Goal: Obtain resource: Download file/media

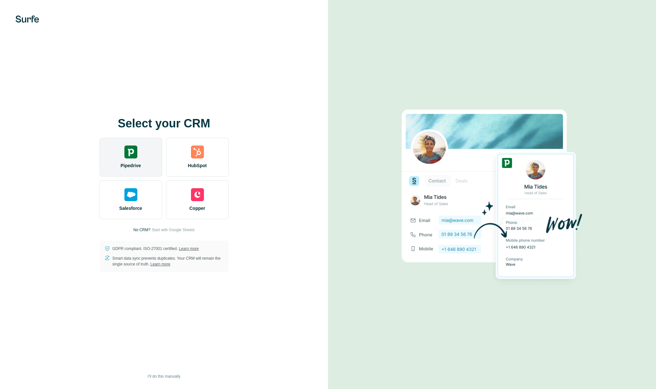
click at [101, 157] on div "Pipedrive" at bounding box center [131, 157] width 63 height 39
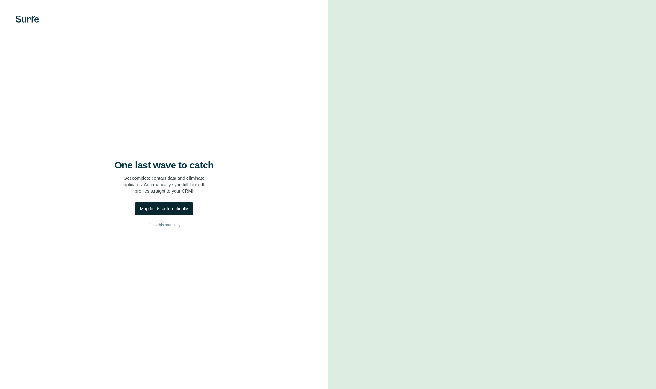
click at [171, 209] on div "Map fields automatically" at bounding box center [164, 208] width 48 height 6
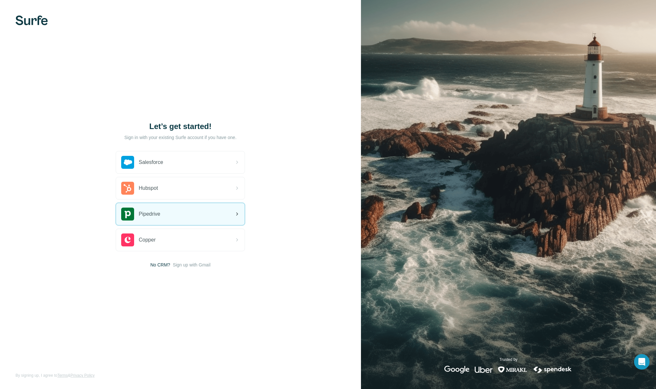
click at [184, 214] on div "Pipedrive" at bounding box center [180, 214] width 129 height 22
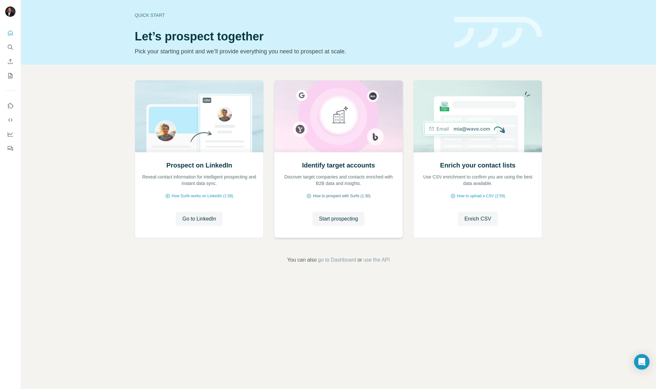
click at [351, 197] on span "How to prospect with Surfe (1:30)" at bounding box center [342, 196] width 58 height 6
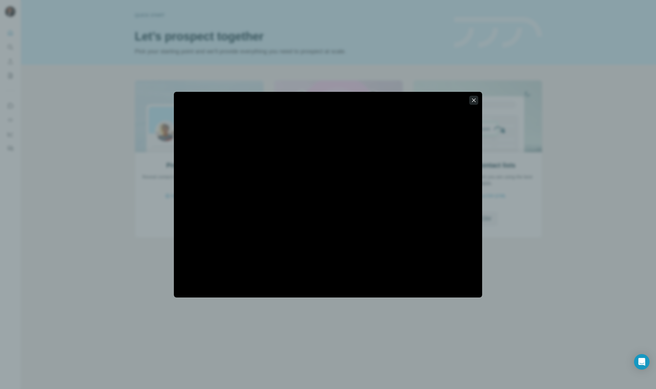
click at [476, 99] on icon "button" at bounding box center [474, 100] width 6 height 6
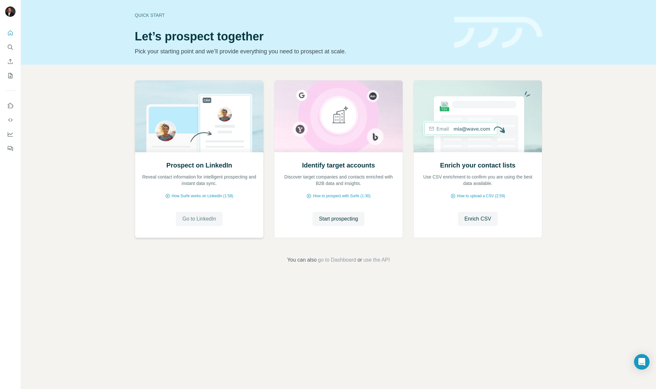
click at [199, 221] on span "Go to LinkedIn" at bounding box center [199, 219] width 34 height 8
click at [331, 215] on span "Start prospecting" at bounding box center [338, 219] width 39 height 8
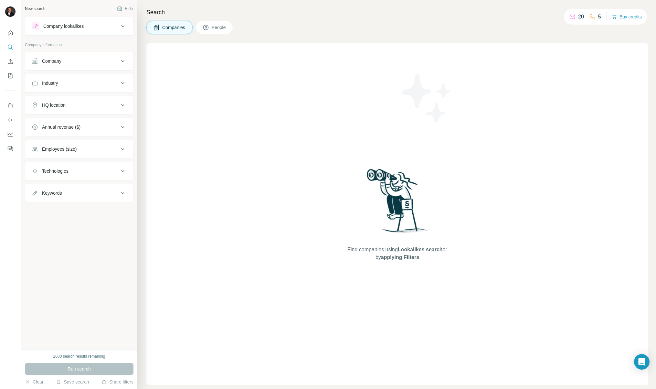
click at [92, 58] on div "Company" at bounding box center [75, 61] width 87 height 6
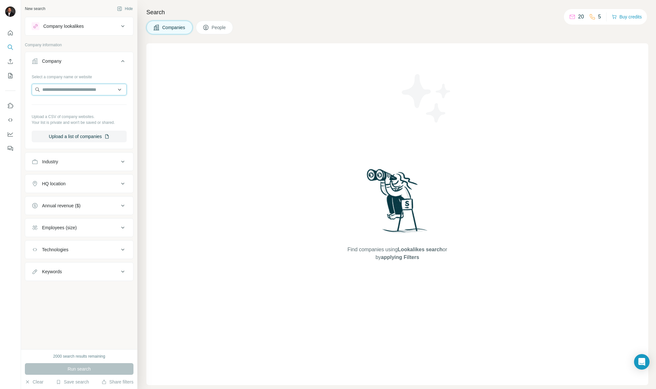
click at [83, 92] on input "text" at bounding box center [79, 90] width 95 height 12
type input "*"
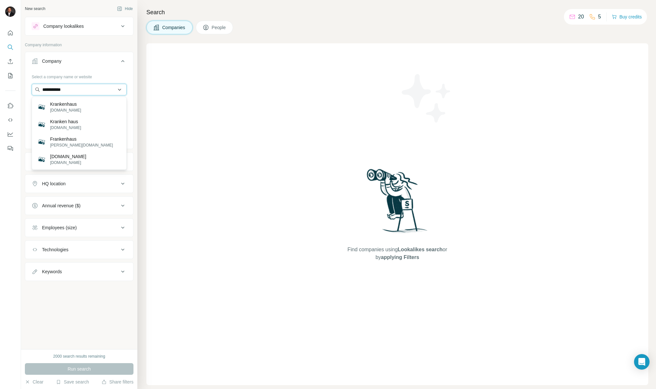
click at [83, 91] on input "**********" at bounding box center [79, 90] width 95 height 12
type input "*****"
click at [65, 108] on p "[DOMAIN_NAME]" at bounding box center [65, 110] width 31 height 6
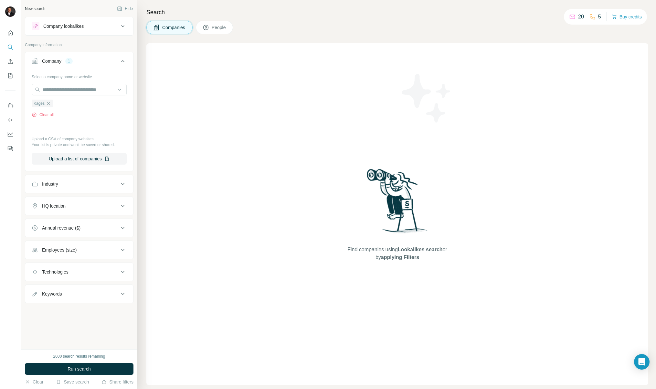
click at [79, 185] on div "Industry" at bounding box center [75, 184] width 87 height 6
click at [76, 197] on input at bounding box center [76, 200] width 80 height 7
type input "*"
type input "******"
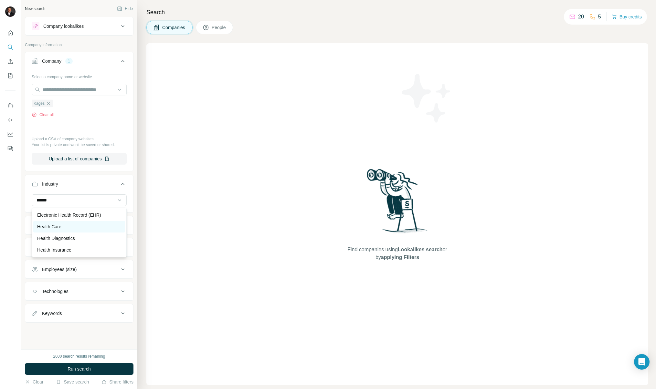
click at [68, 231] on div "Health Care" at bounding box center [79, 227] width 92 height 12
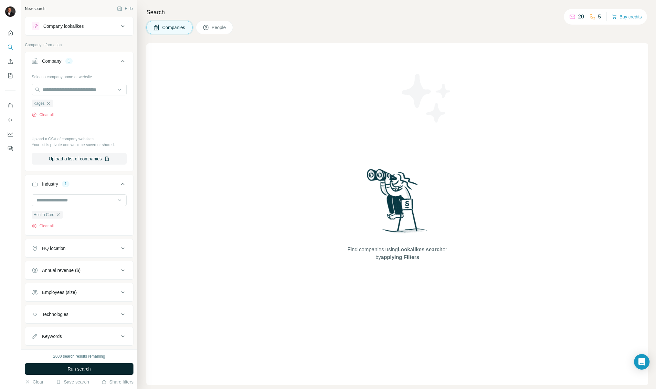
click at [82, 368] on span "Run search" at bounding box center [79, 369] width 23 height 6
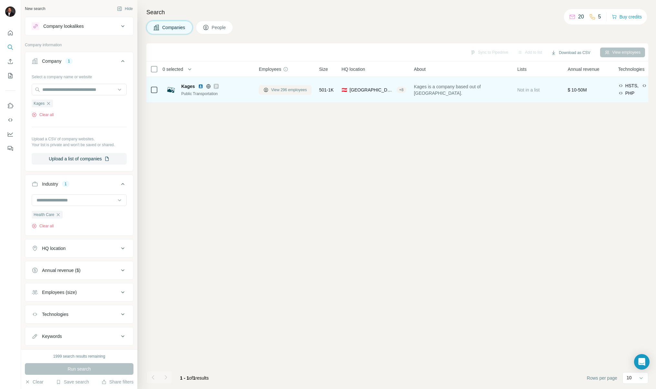
click at [287, 90] on span "View 296 employees" at bounding box center [289, 90] width 36 height 6
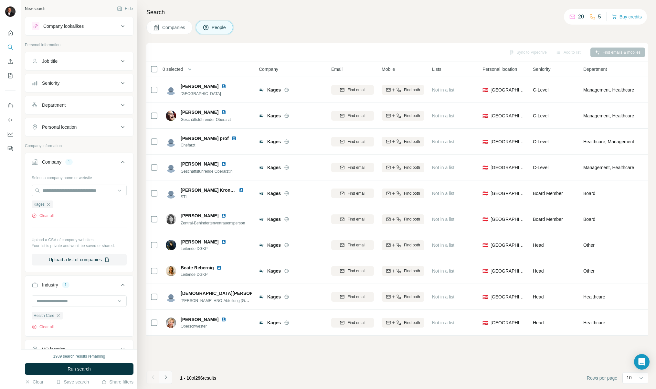
click at [167, 378] on icon "Navigate to next page" at bounding box center [166, 377] width 6 height 6
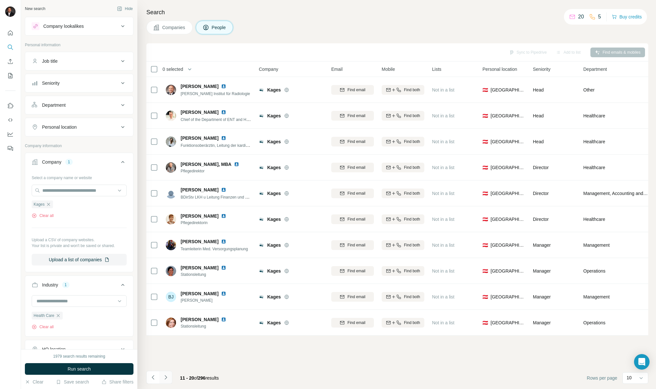
click at [167, 378] on icon "Navigate to next page" at bounding box center [166, 377] width 6 height 6
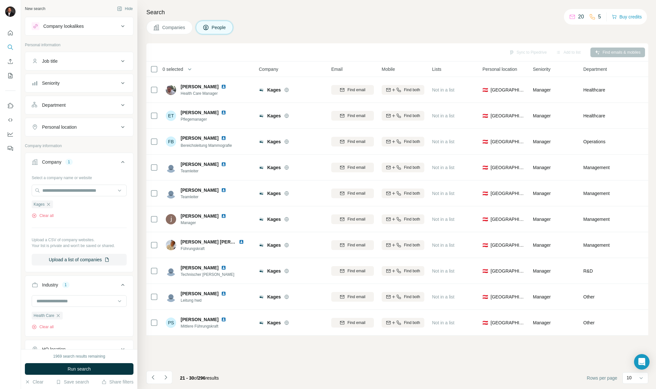
click at [167, 378] on icon "Navigate to next page" at bounding box center [166, 377] width 6 height 6
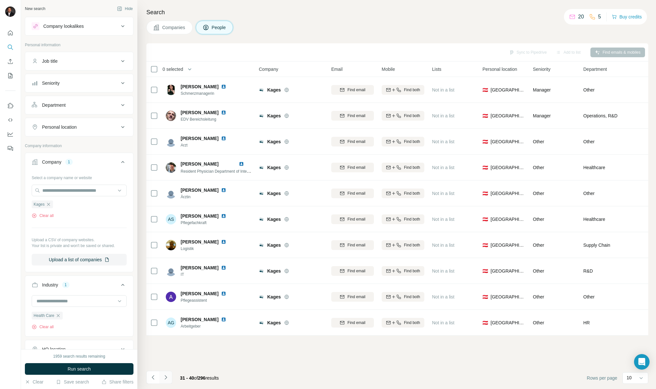
click at [166, 379] on icon "Navigate to next page" at bounding box center [166, 377] width 6 height 6
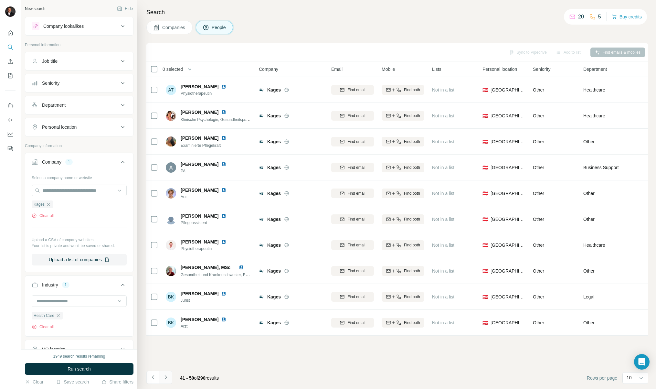
click at [167, 377] on icon "Navigate to next page" at bounding box center [166, 377] width 6 height 6
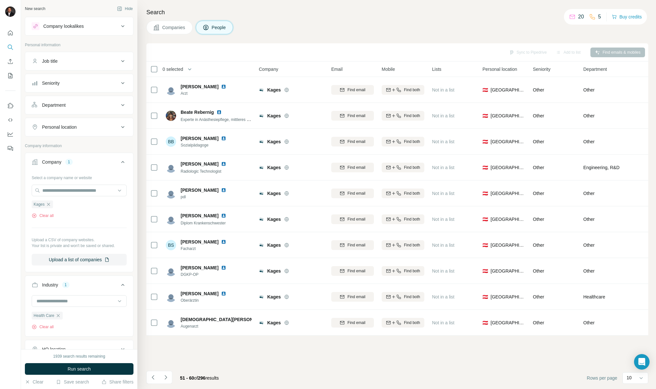
click at [167, 377] on icon "Navigate to next page" at bounding box center [166, 377] width 6 height 6
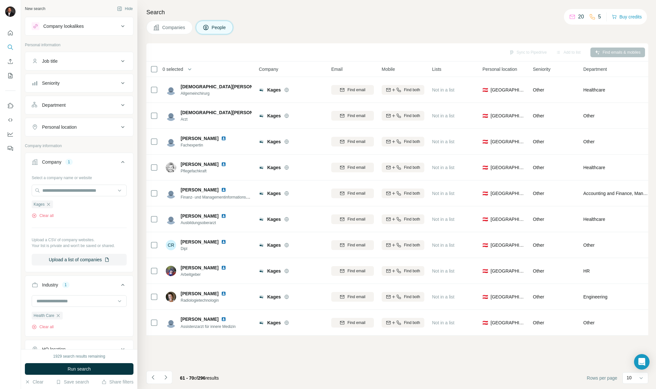
click at [167, 377] on icon "Navigate to next page" at bounding box center [166, 377] width 6 height 6
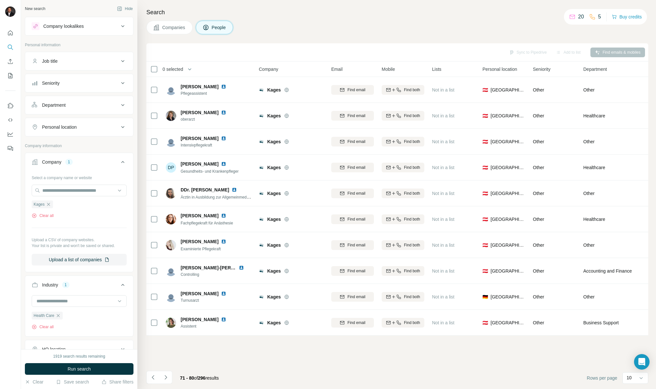
click at [167, 377] on icon "Navigate to next page" at bounding box center [166, 377] width 6 height 6
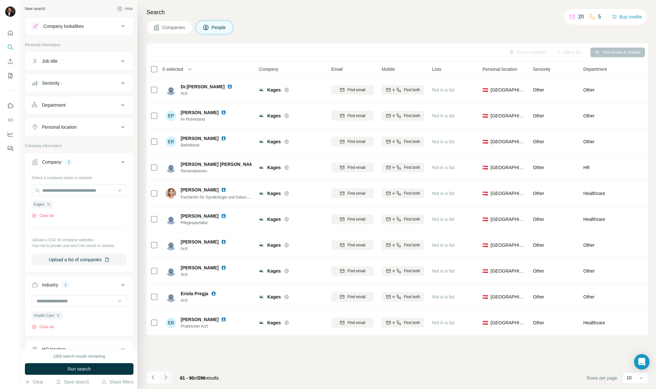
click at [167, 377] on icon "Navigate to next page" at bounding box center [166, 377] width 6 height 6
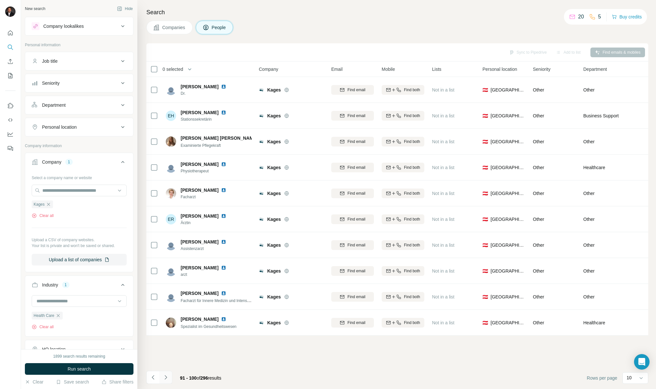
click at [167, 377] on icon "Navigate to next page" at bounding box center [166, 377] width 6 height 6
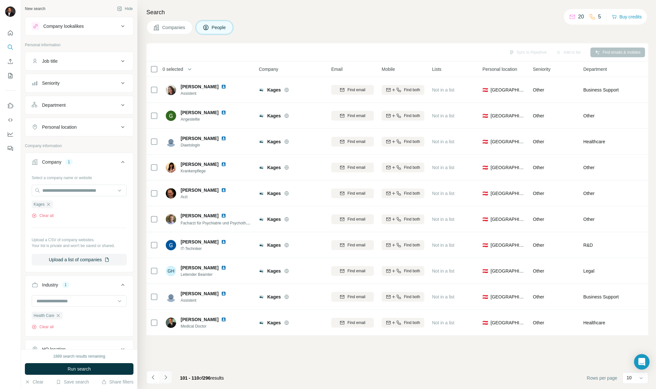
click at [167, 377] on icon "Navigate to next page" at bounding box center [166, 377] width 6 height 6
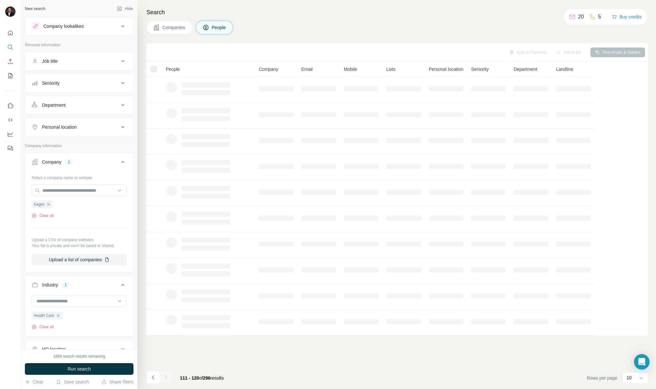
drag, startPoint x: 167, startPoint y: 377, endPoint x: 168, endPoint y: 367, distance: 10.2
click at [167, 376] on div at bounding box center [165, 377] width 13 height 13
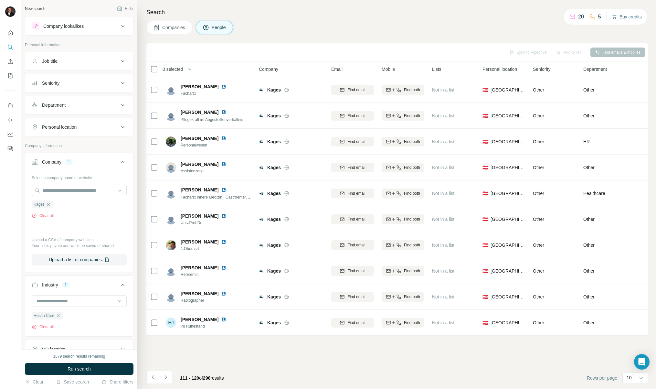
click at [623, 16] on button "Buy credits" at bounding box center [627, 16] width 30 height 9
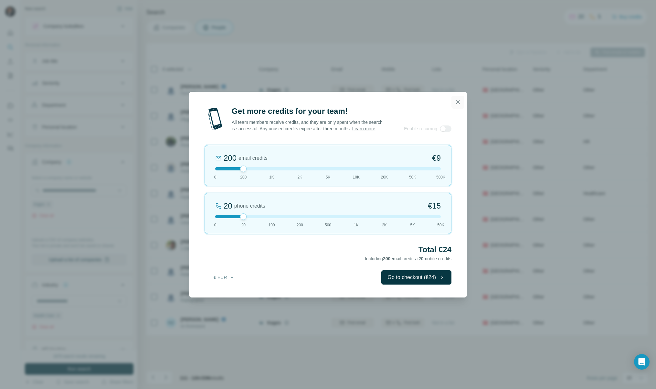
click at [458, 100] on icon "button" at bounding box center [459, 102] width 4 height 4
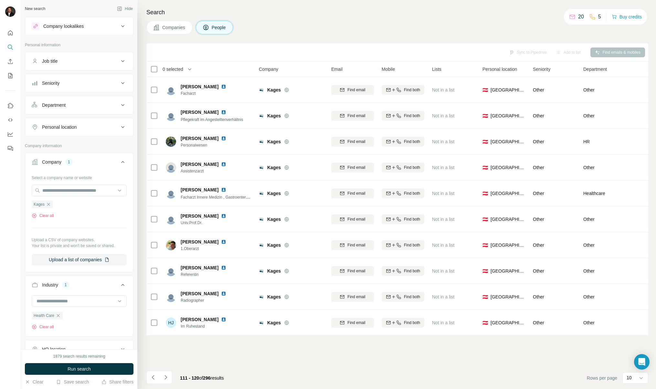
click at [351, 23] on div "Companies People" at bounding box center [397, 28] width 502 height 14
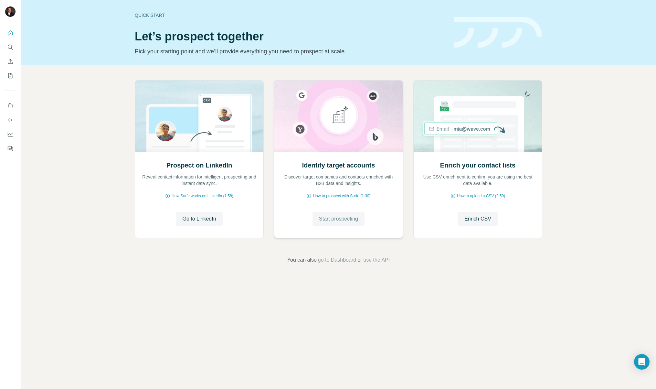
click at [346, 219] on span "Start prospecting" at bounding box center [338, 219] width 39 height 8
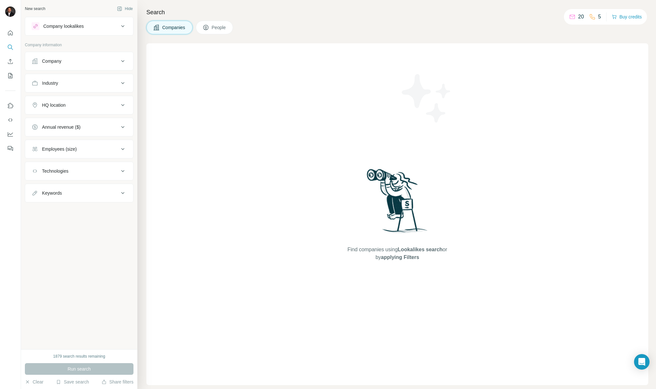
click at [90, 26] on div "Company lookalikes" at bounding box center [75, 26] width 87 height 8
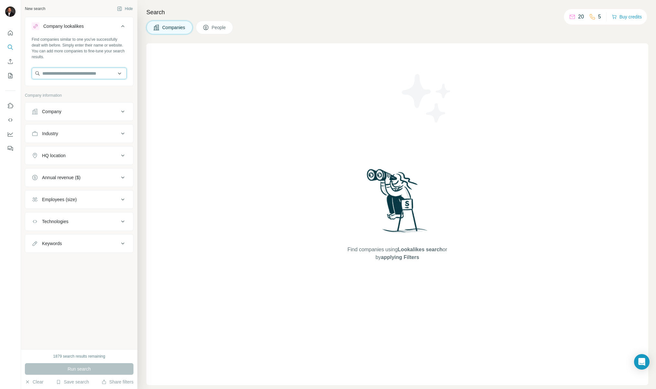
click at [82, 72] on input "text" at bounding box center [79, 74] width 95 height 12
type input "*"
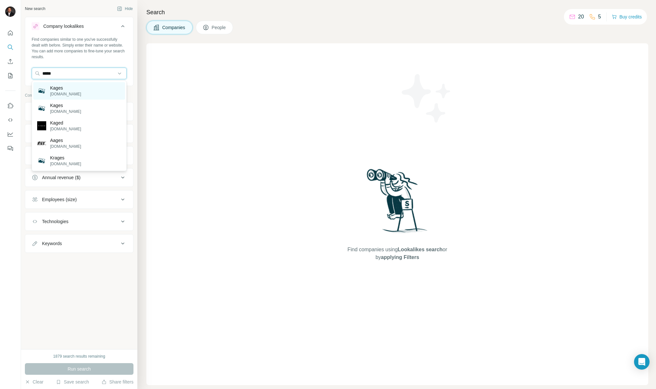
type input "*****"
click at [75, 88] on div "Kages [DOMAIN_NAME]" at bounding box center [79, 90] width 92 height 17
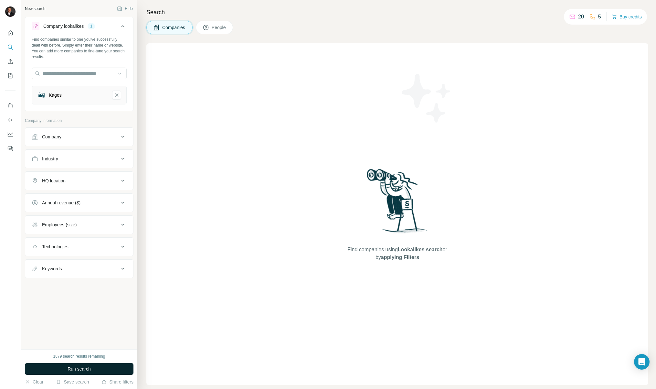
click at [85, 366] on span "Run search" at bounding box center [79, 369] width 23 height 6
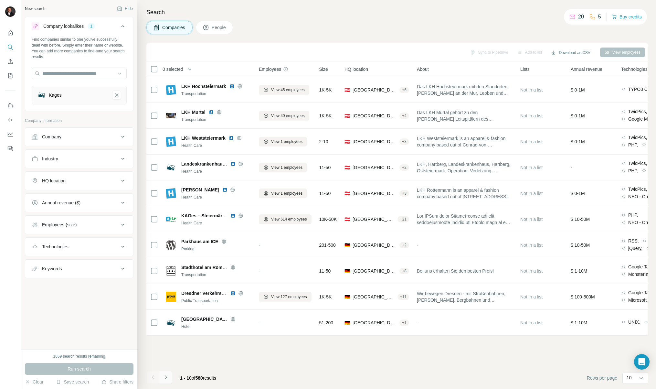
click at [168, 375] on icon "Navigate to next page" at bounding box center [166, 377] width 6 height 6
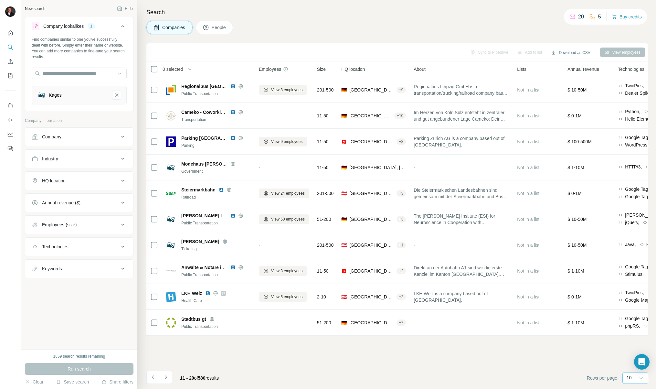
click at [640, 376] on icon at bounding box center [641, 378] width 6 height 6
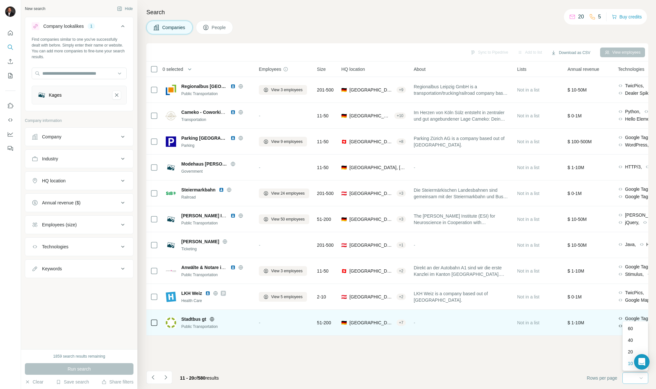
click at [630, 330] on p "60" at bounding box center [630, 328] width 5 height 6
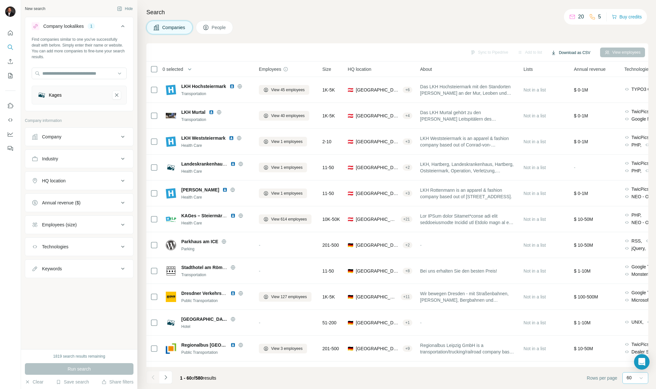
click at [571, 51] on button "Download as CSV" at bounding box center [571, 53] width 48 height 10
click at [497, 25] on div "Companies People" at bounding box center [397, 28] width 502 height 14
click at [100, 159] on div "Industry" at bounding box center [75, 159] width 87 height 6
click at [90, 176] on input at bounding box center [76, 174] width 80 height 7
type input "**********"
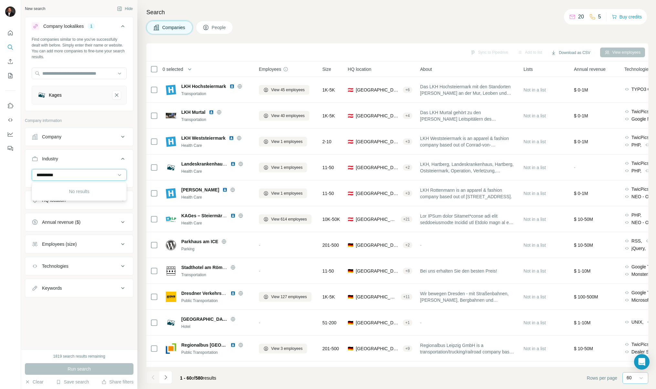
click at [70, 175] on input "**********" at bounding box center [76, 174] width 80 height 7
click at [70, 175] on input at bounding box center [76, 174] width 80 height 7
type input "****"
click at [63, 203] on div "Health Care" at bounding box center [79, 201] width 84 height 6
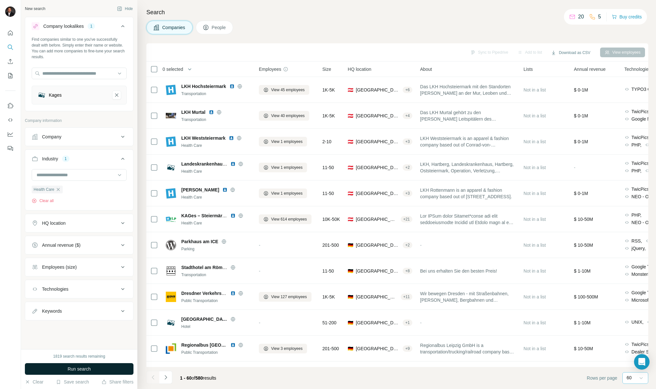
click at [87, 365] on button "Run search" at bounding box center [79, 369] width 109 height 12
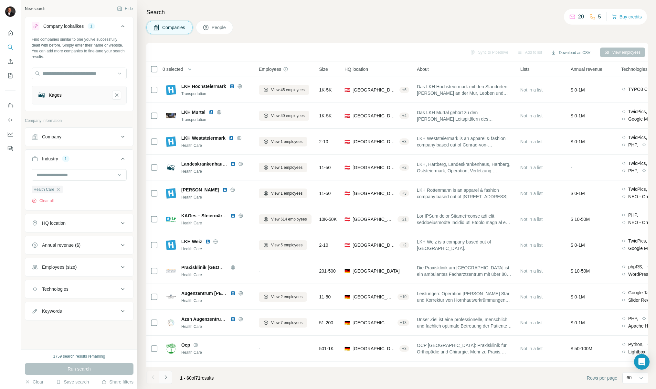
click at [167, 375] on icon "Navigate to next page" at bounding box center [166, 377] width 6 height 6
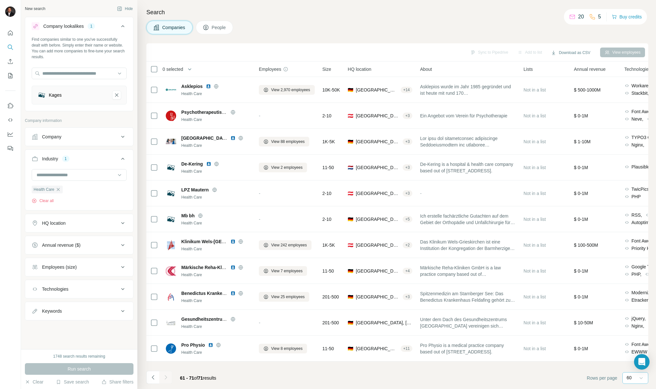
click at [643, 378] on icon at bounding box center [641, 378] width 6 height 6
click at [635, 327] on div "60" at bounding box center [633, 328] width 10 height 6
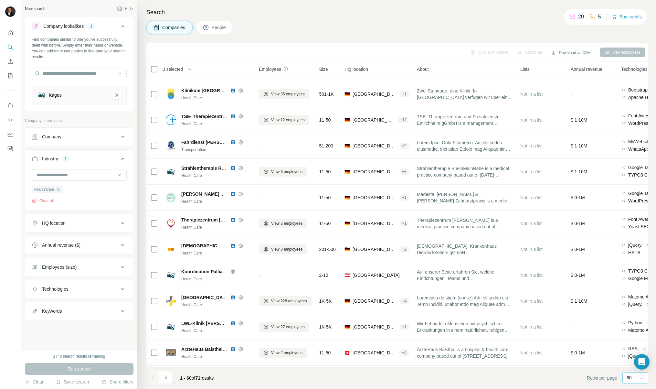
scroll to position [1262, 0]
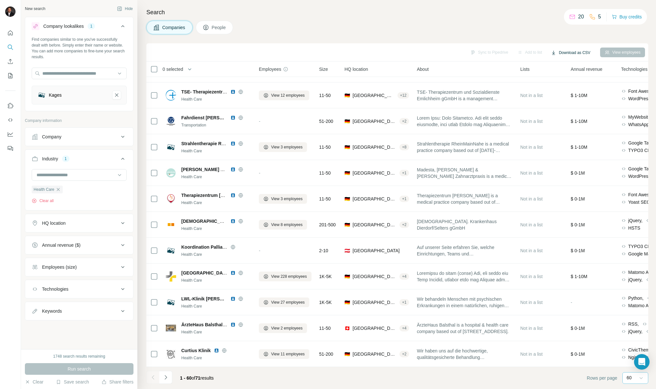
click at [566, 50] on button "Download as CSV" at bounding box center [571, 53] width 48 height 10
click at [573, 78] on div "All viewed companies (71)" at bounding box center [575, 78] width 60 height 12
